Goal: Task Accomplishment & Management: Manage account settings

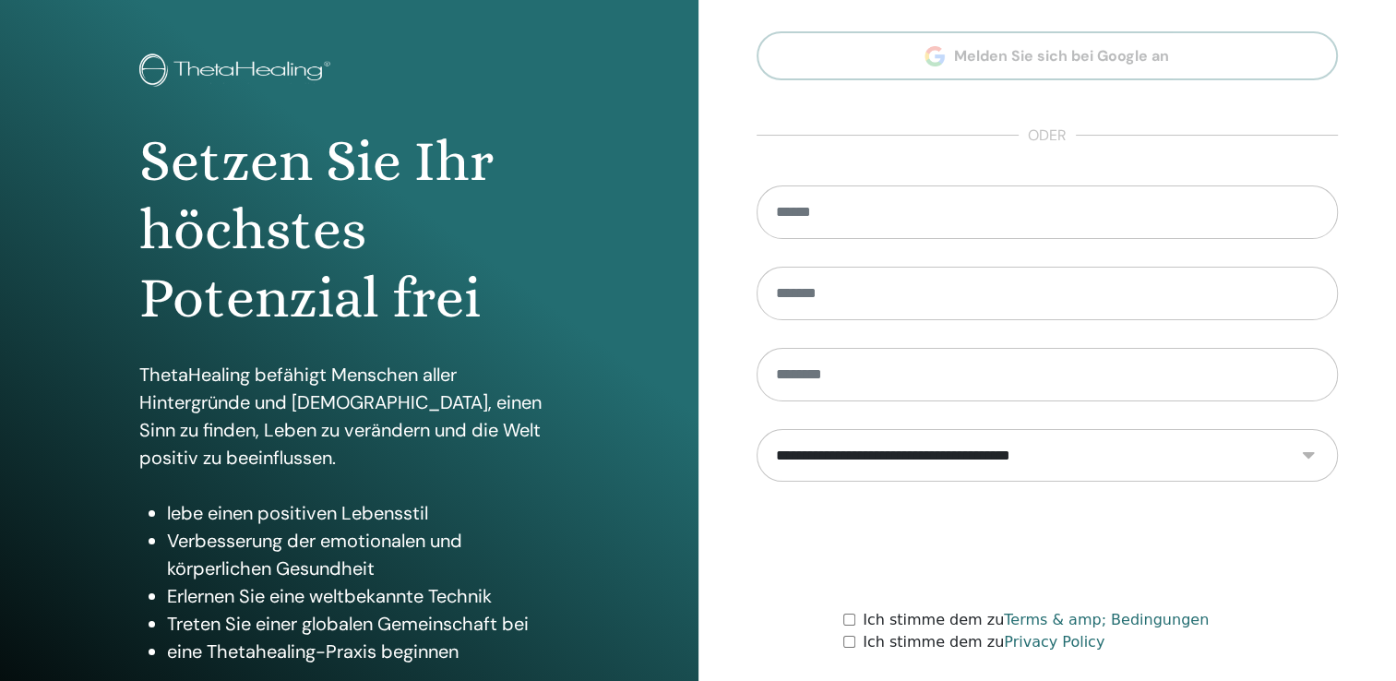
scroll to position [204, 0]
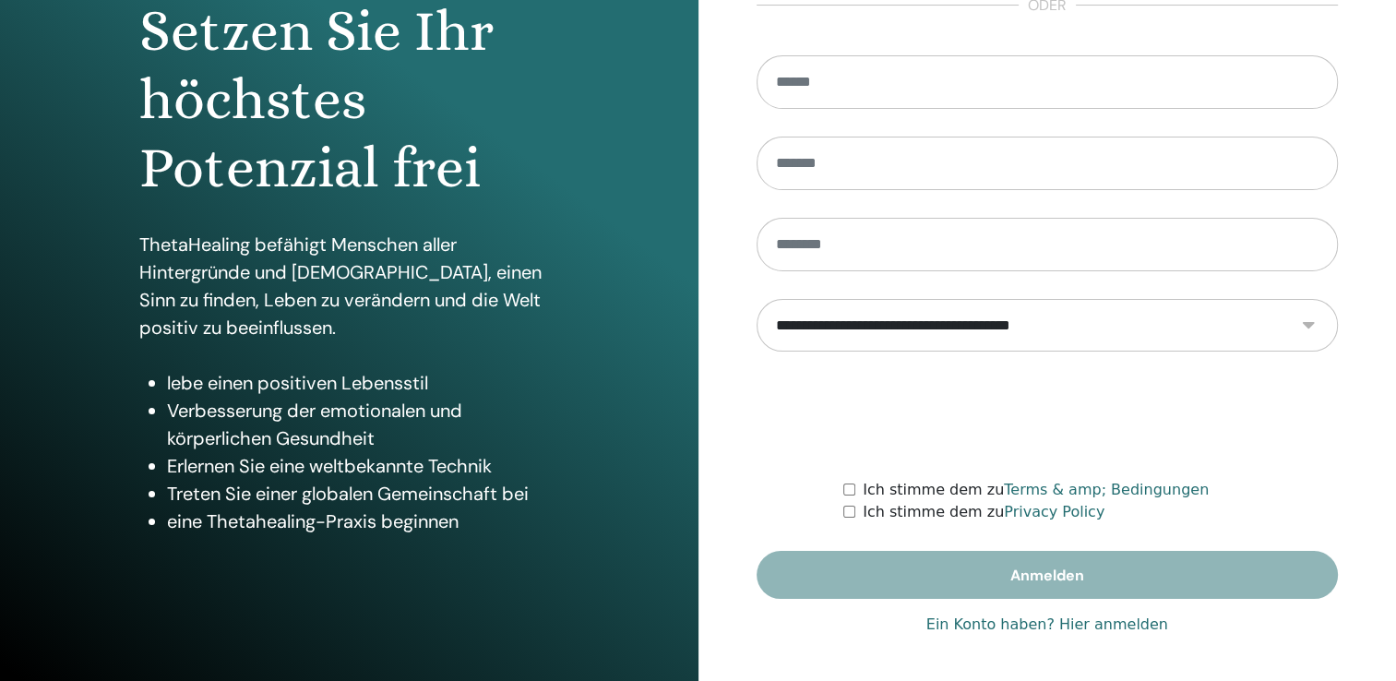
click at [998, 626] on link "Ein Konto haben? Hier anmelden" at bounding box center [1048, 625] width 242 height 22
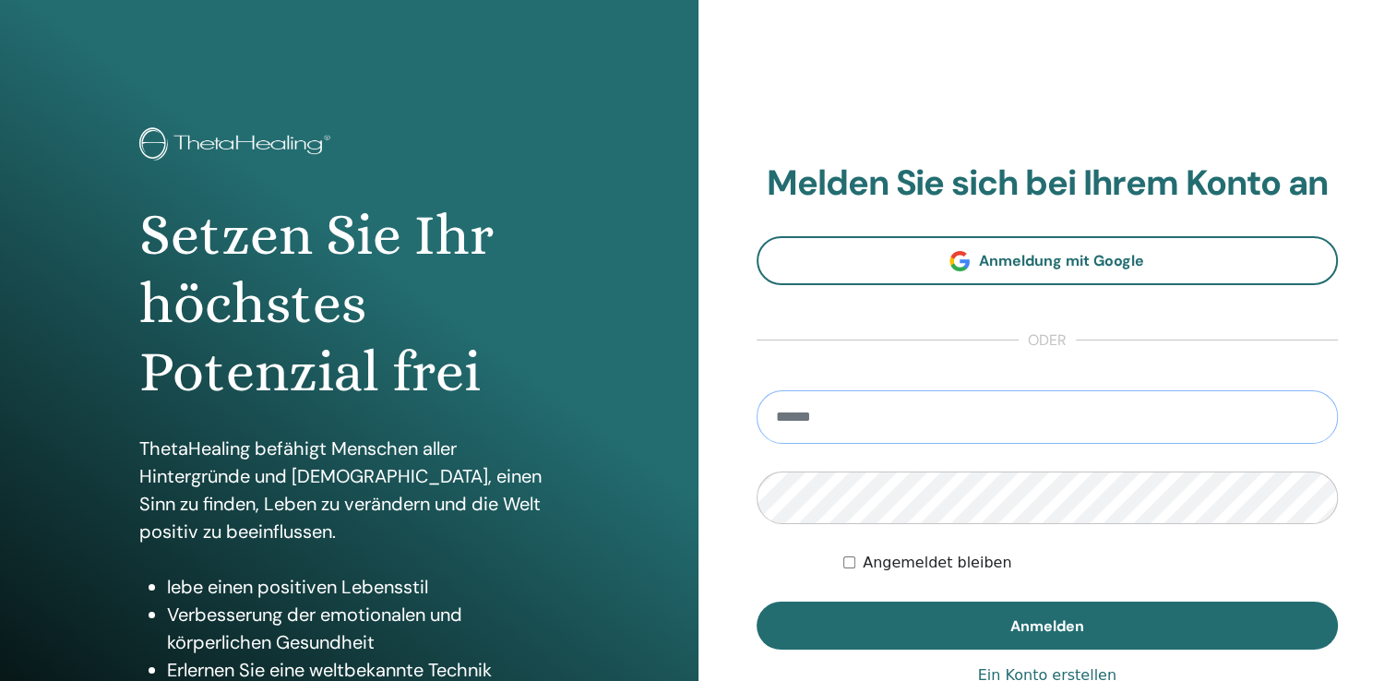
click at [823, 414] on input "email" at bounding box center [1048, 417] width 582 height 54
type input "**********"
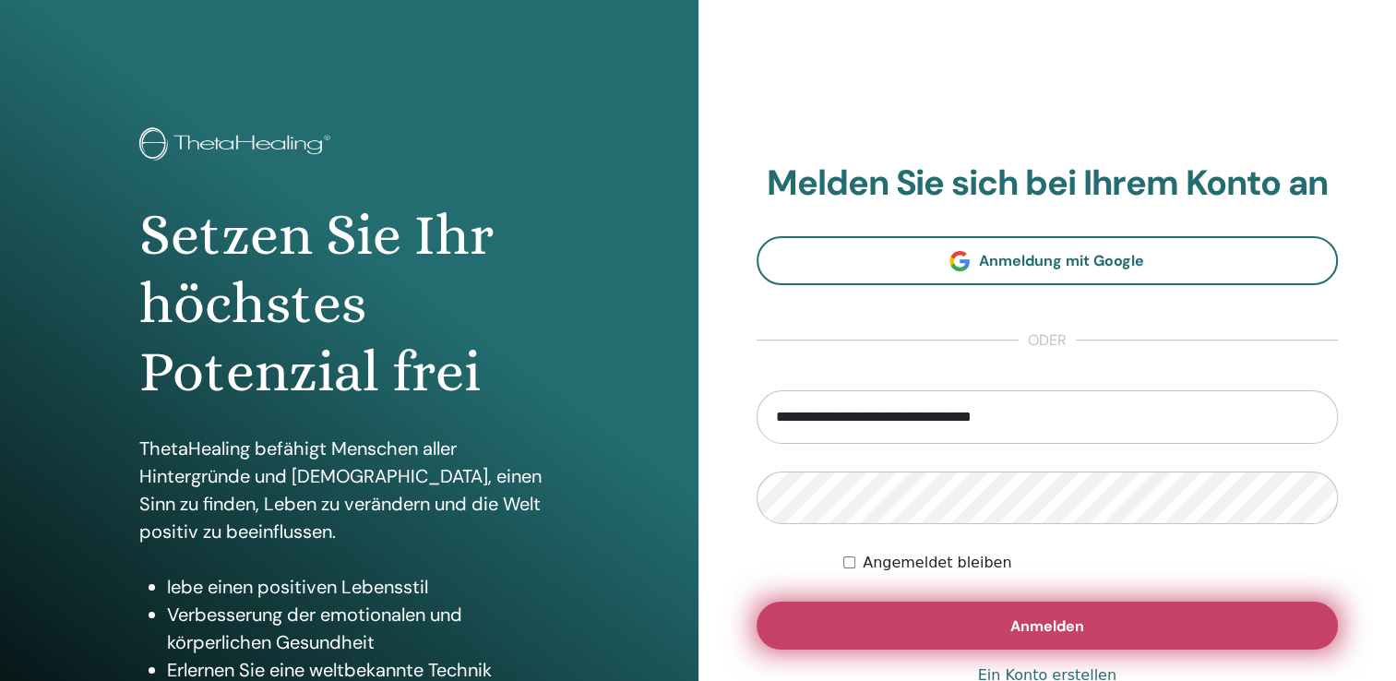
click at [832, 613] on button "Anmelden" at bounding box center [1048, 626] width 582 height 48
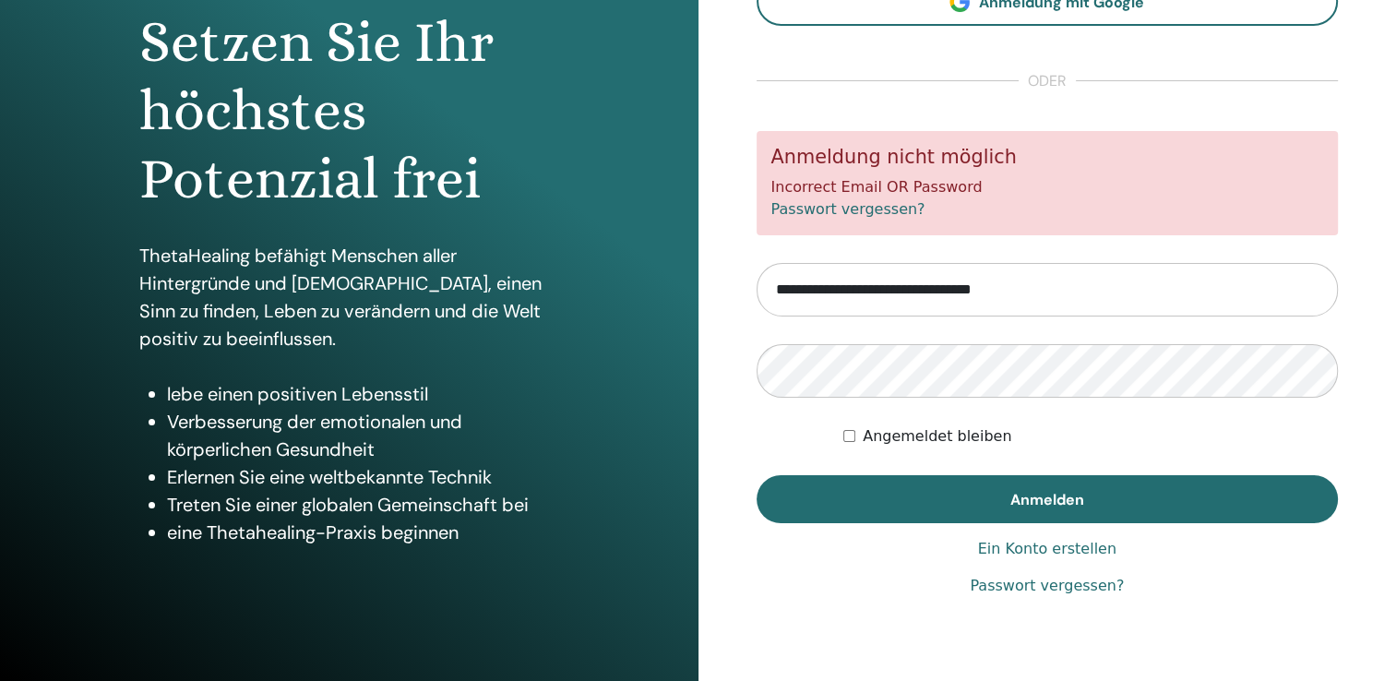
scroll to position [204, 0]
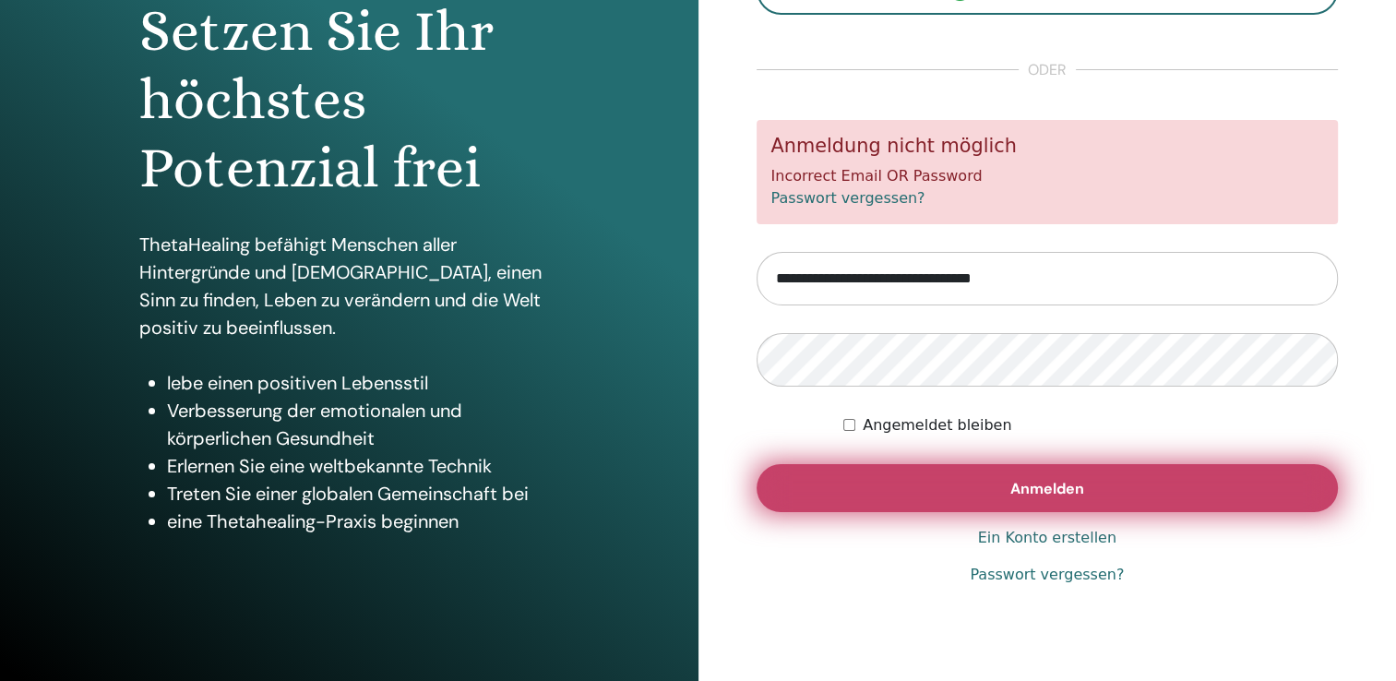
click at [846, 485] on button "Anmelden" at bounding box center [1048, 488] width 582 height 48
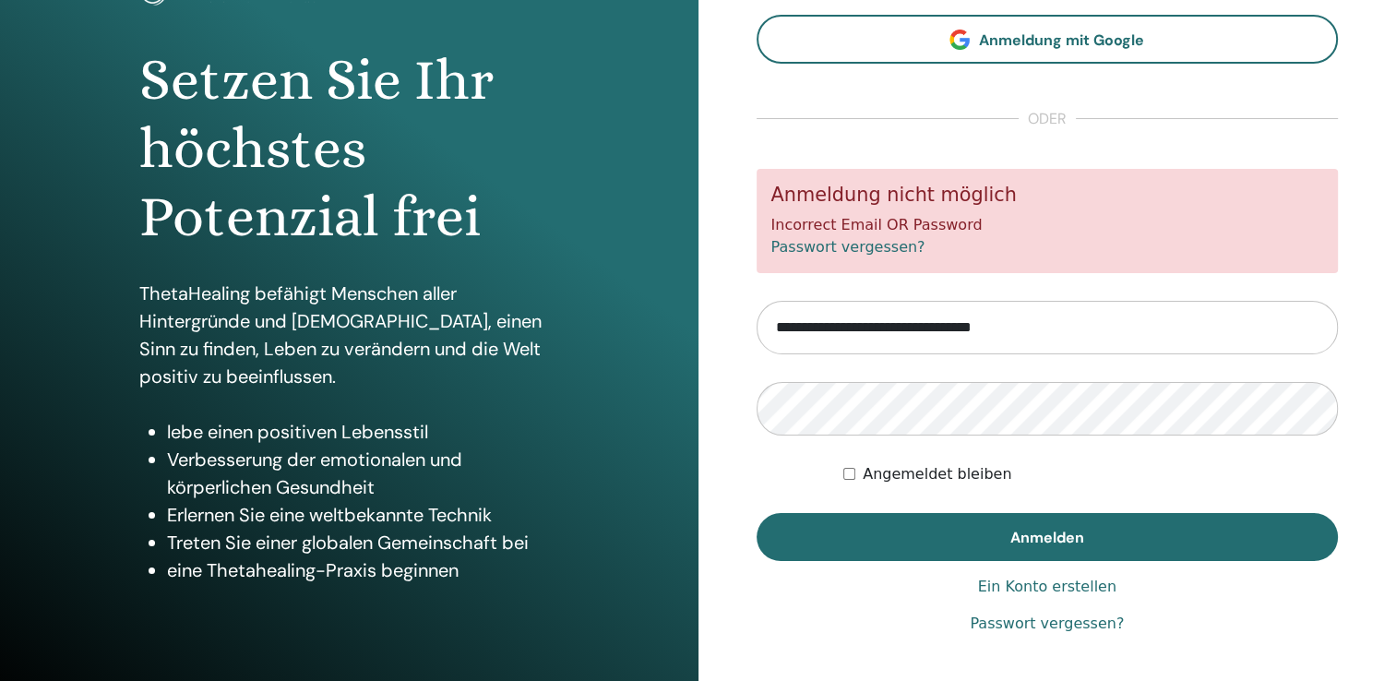
scroll to position [185, 0]
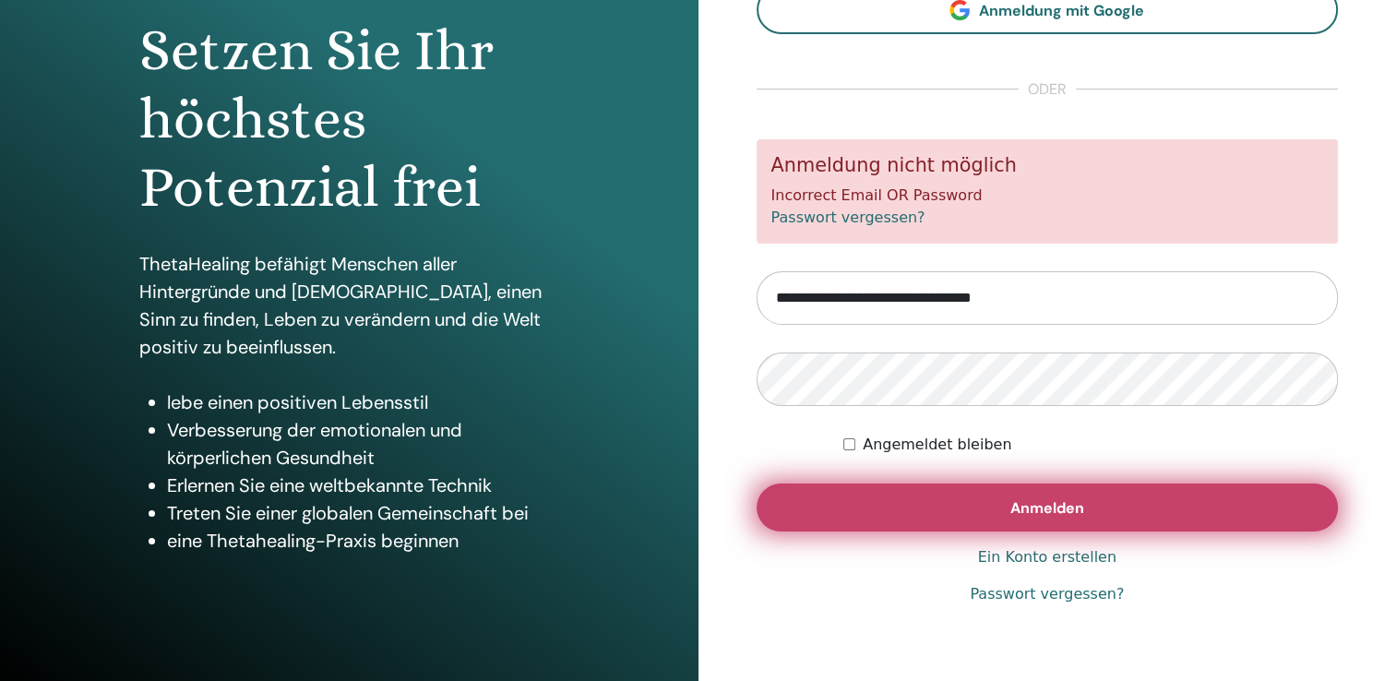
click at [838, 497] on button "Anmelden" at bounding box center [1048, 508] width 582 height 48
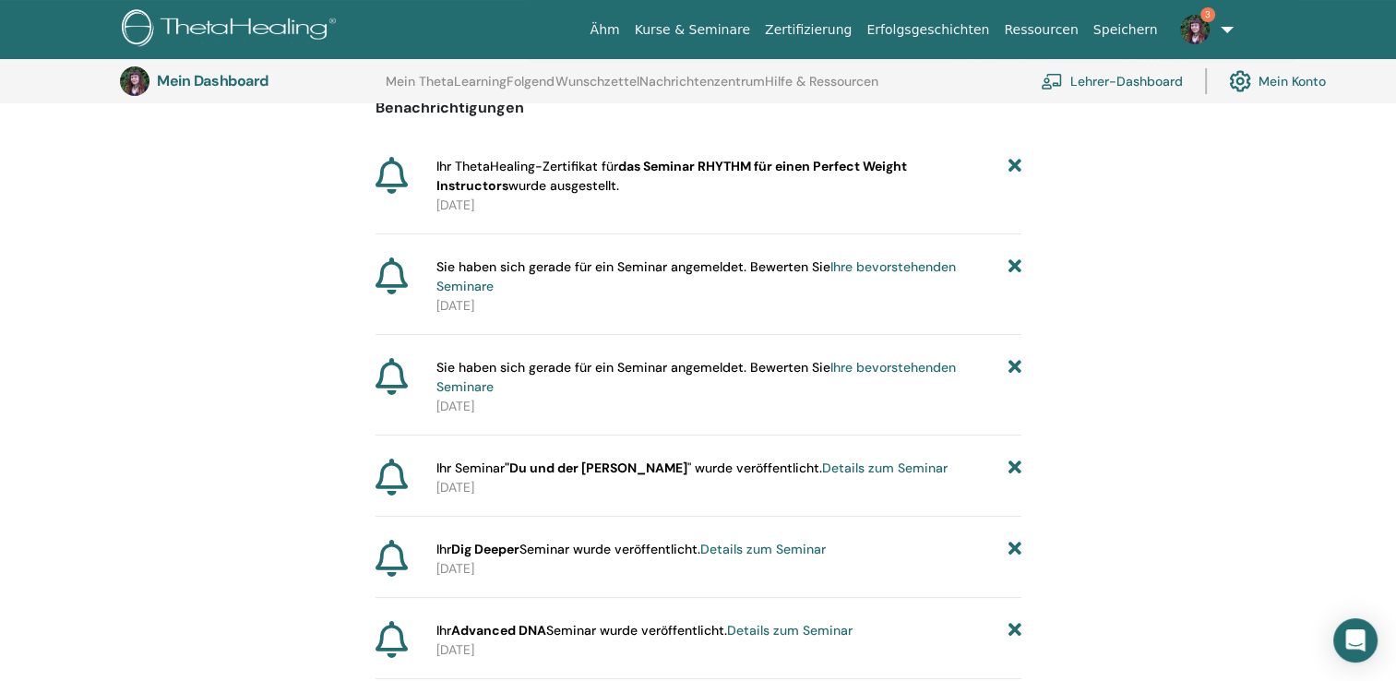
scroll to position [229, 0]
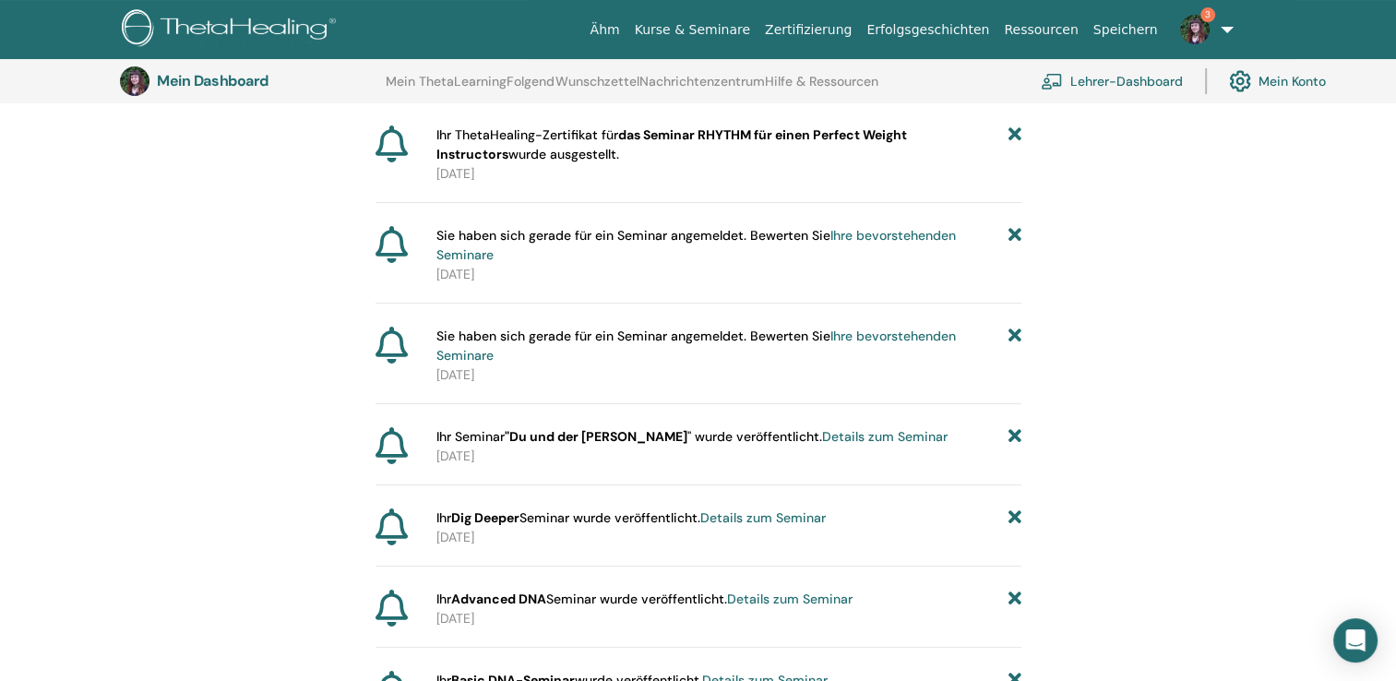
click at [712, 237] on span "Sie haben sich gerade für ein Seminar angemeldet. Bewerten Sie Ihre bevorstehen…" at bounding box center [723, 245] width 572 height 39
click at [473, 253] on link "Ihre bevorstehenden Seminare" at bounding box center [697, 245] width 520 height 36
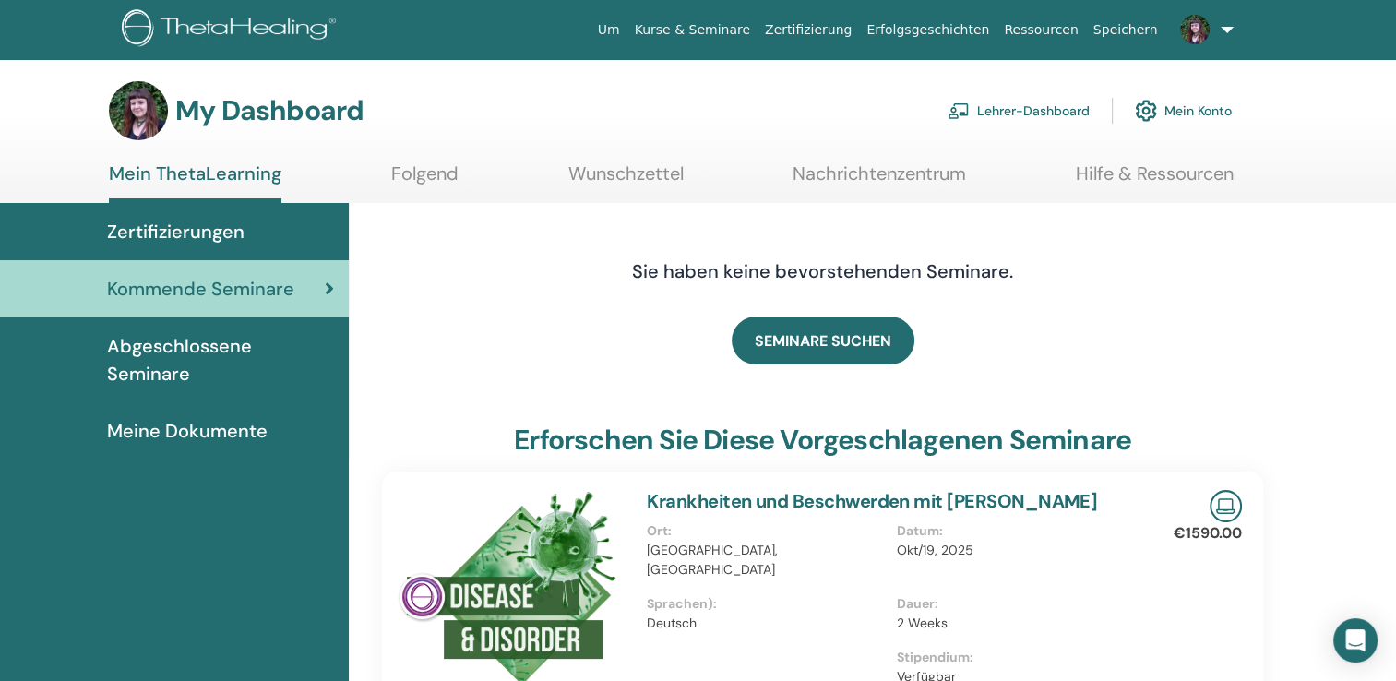
click at [418, 173] on link "Folgend" at bounding box center [424, 180] width 67 height 36
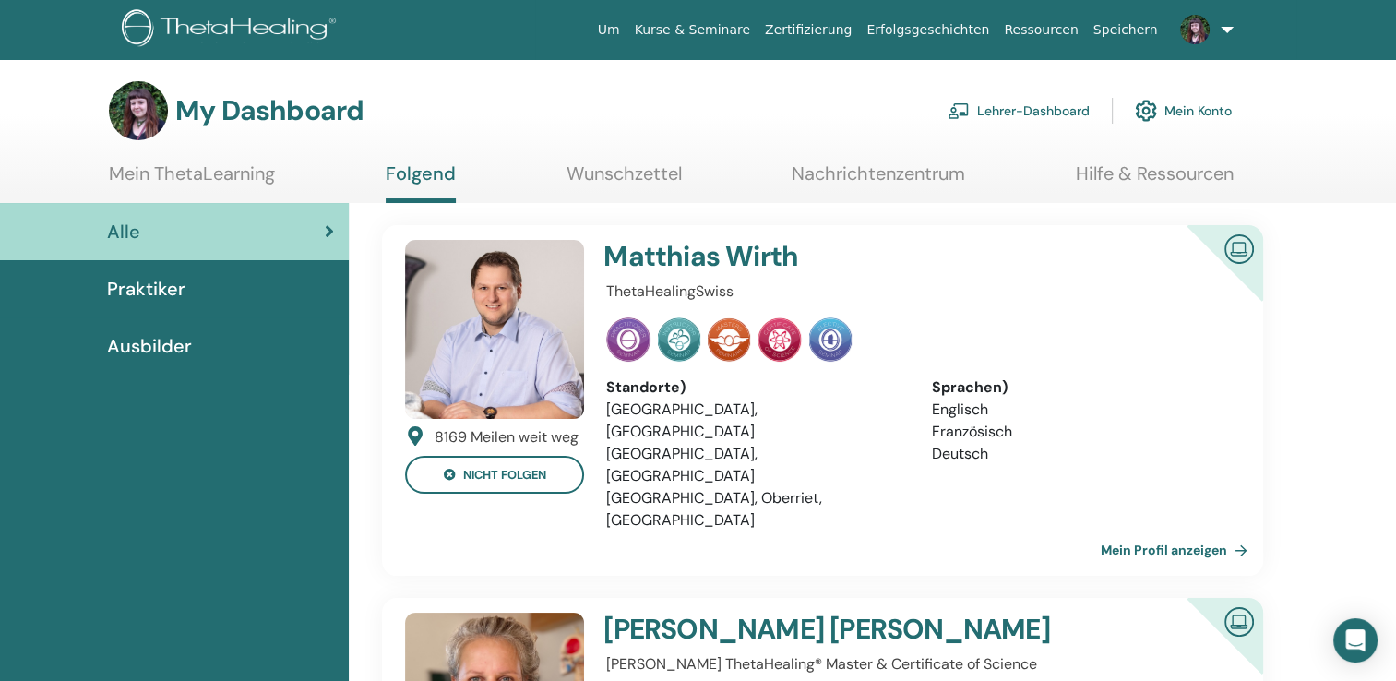
click at [1029, 114] on link "Lehrer-Dashboard" at bounding box center [1019, 110] width 142 height 41
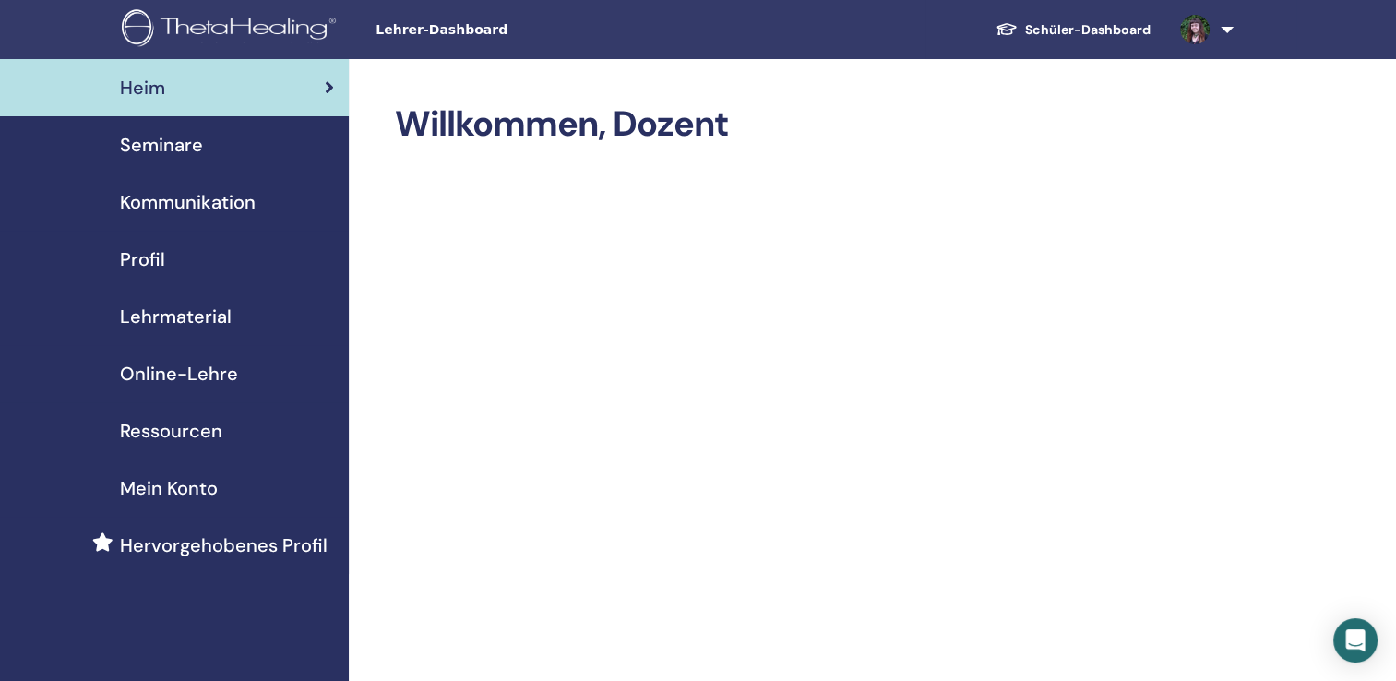
click at [160, 144] on span "Seminare" at bounding box center [161, 145] width 83 height 28
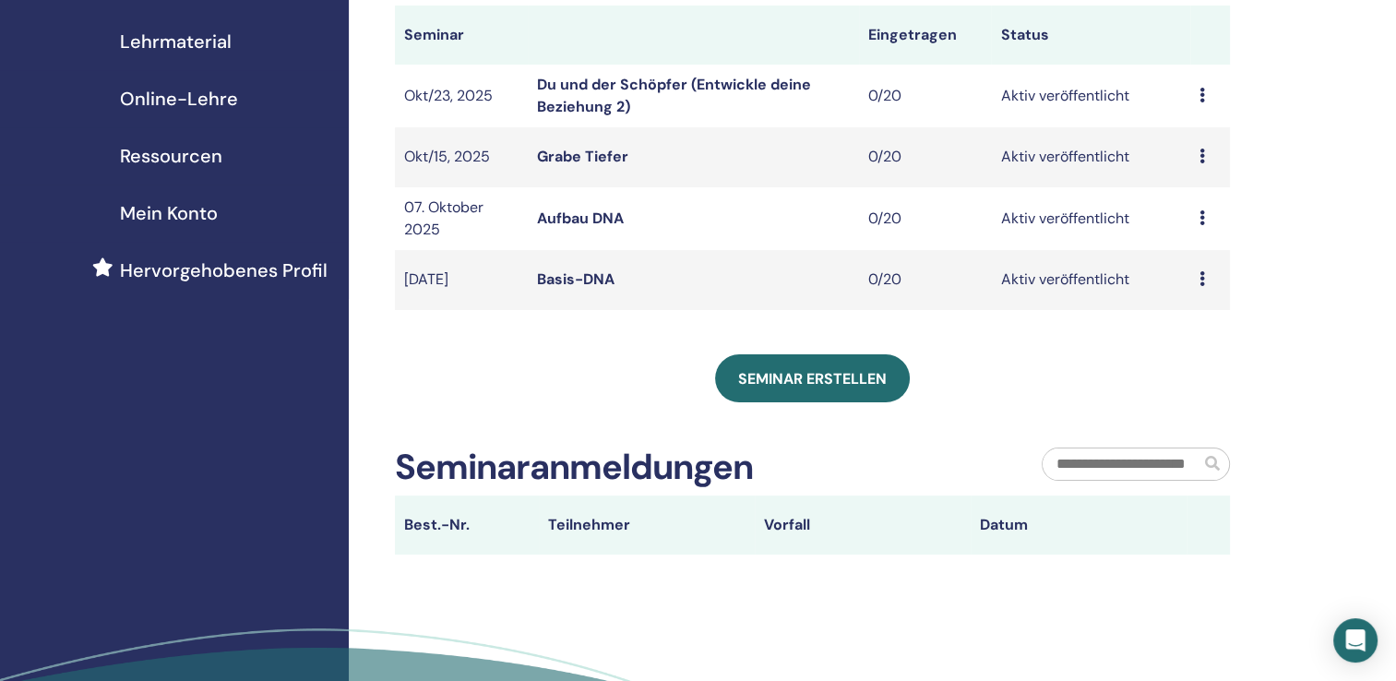
scroll to position [277, 0]
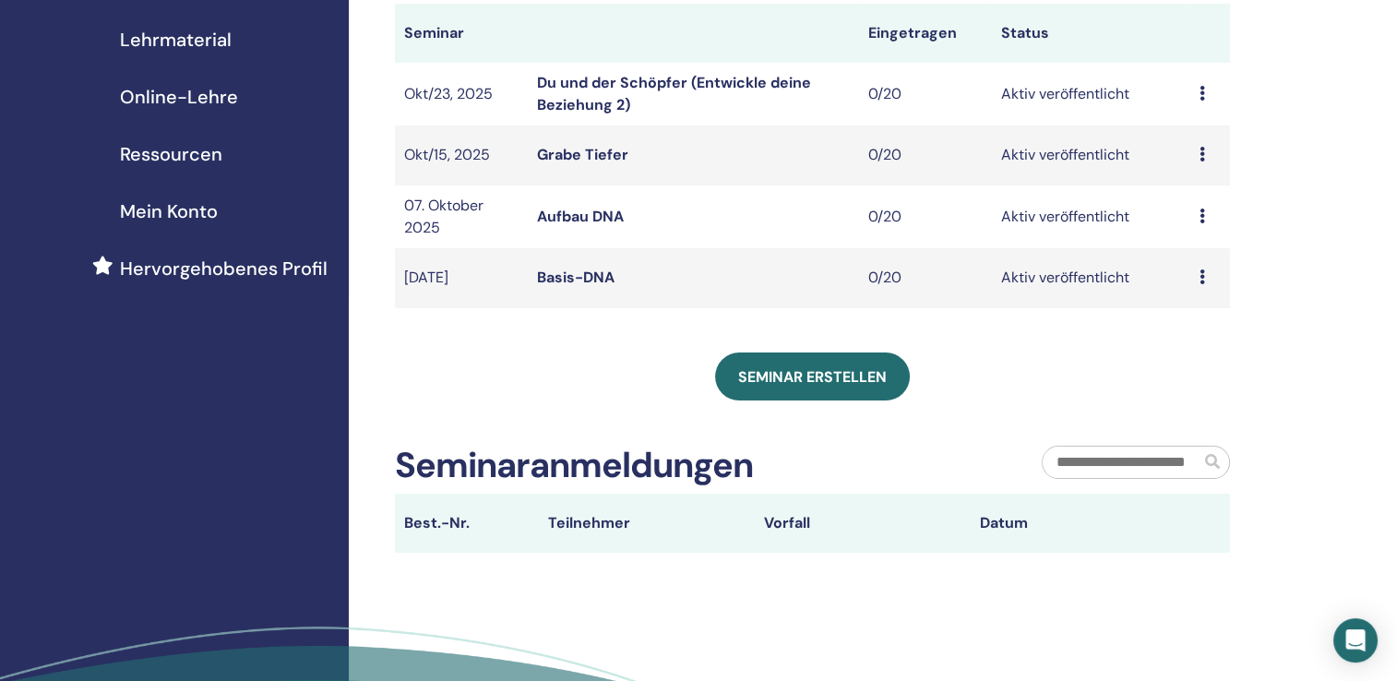
click at [188, 269] on span "Hervorgehobenes Profil" at bounding box center [224, 269] width 208 height 28
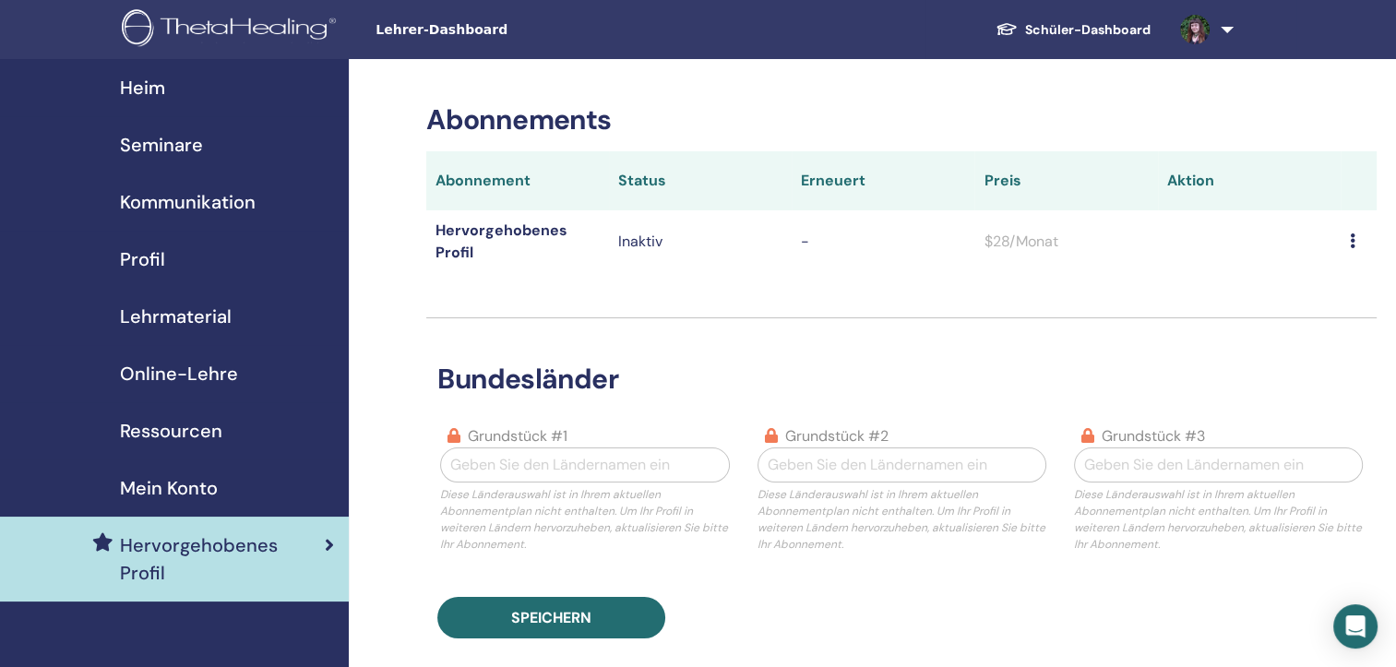
click at [142, 83] on span "Heim" at bounding box center [142, 88] width 45 height 28
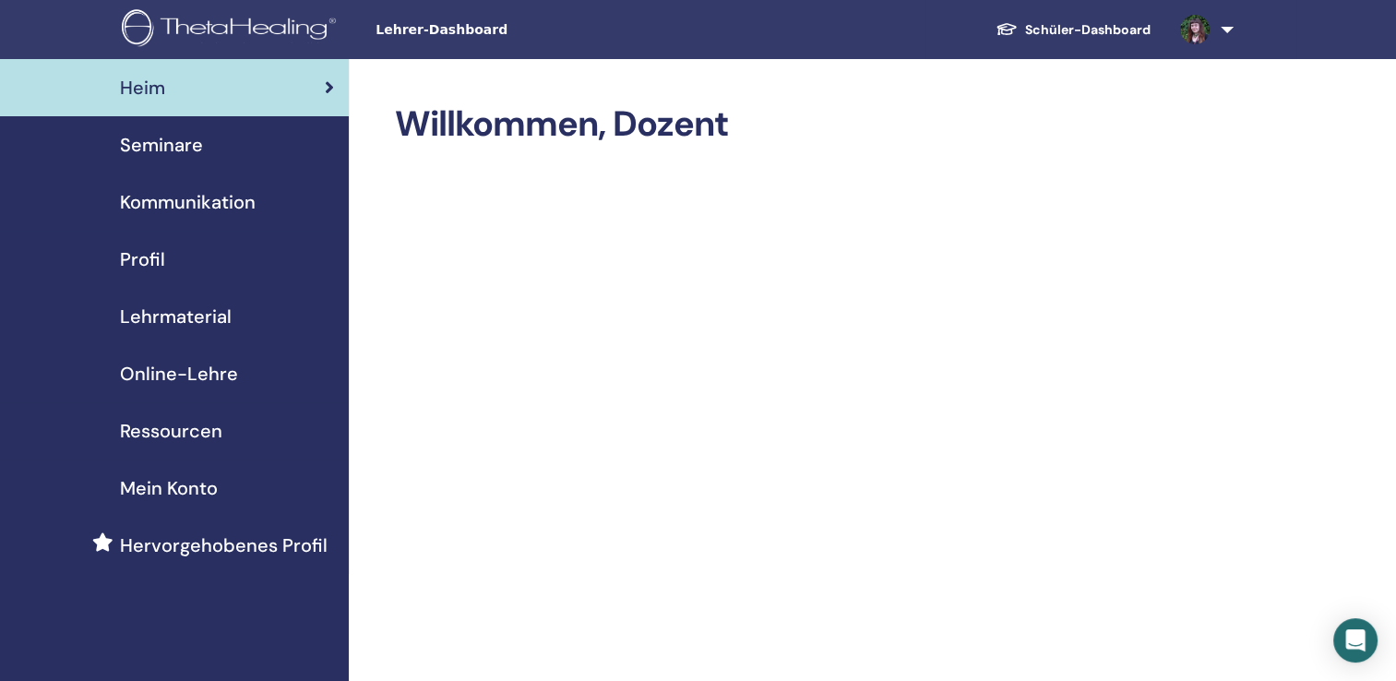
click at [1229, 30] on link at bounding box center [1204, 29] width 76 height 59
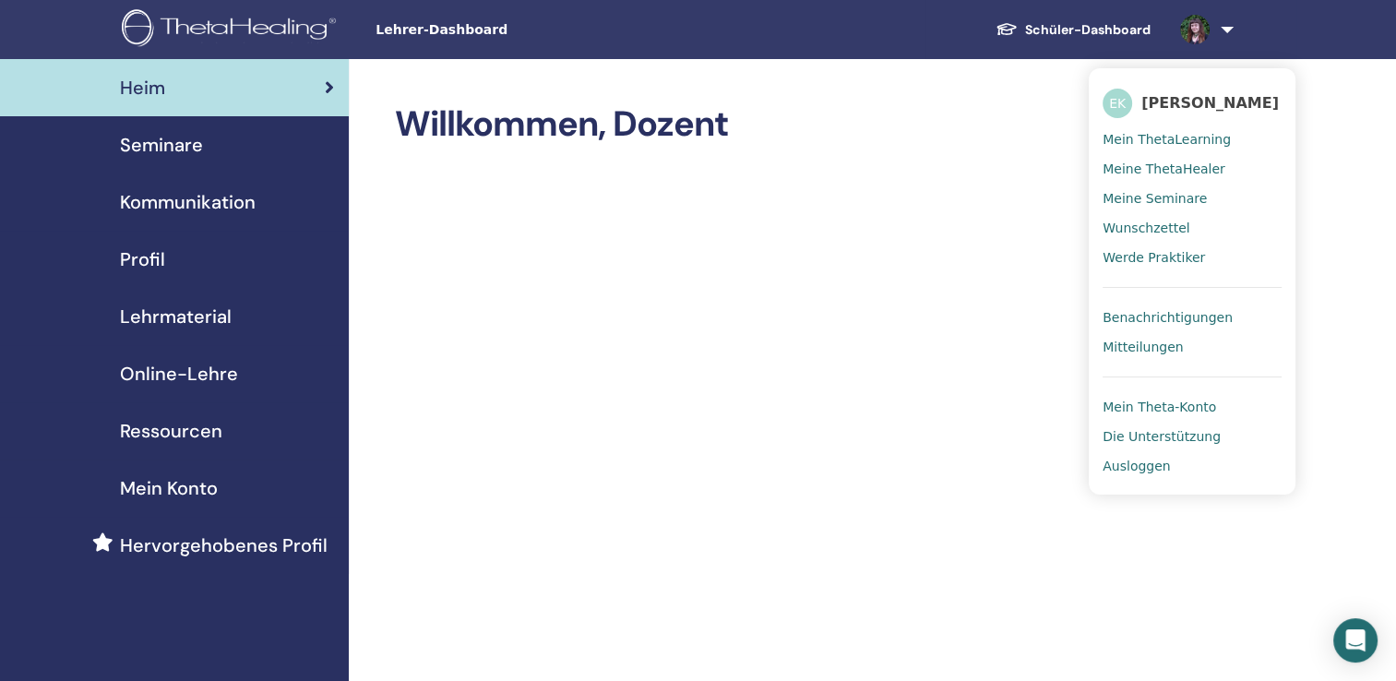
click at [1131, 467] on span "Ausloggen" at bounding box center [1136, 466] width 67 height 17
